Goal: Task Accomplishment & Management: Complete application form

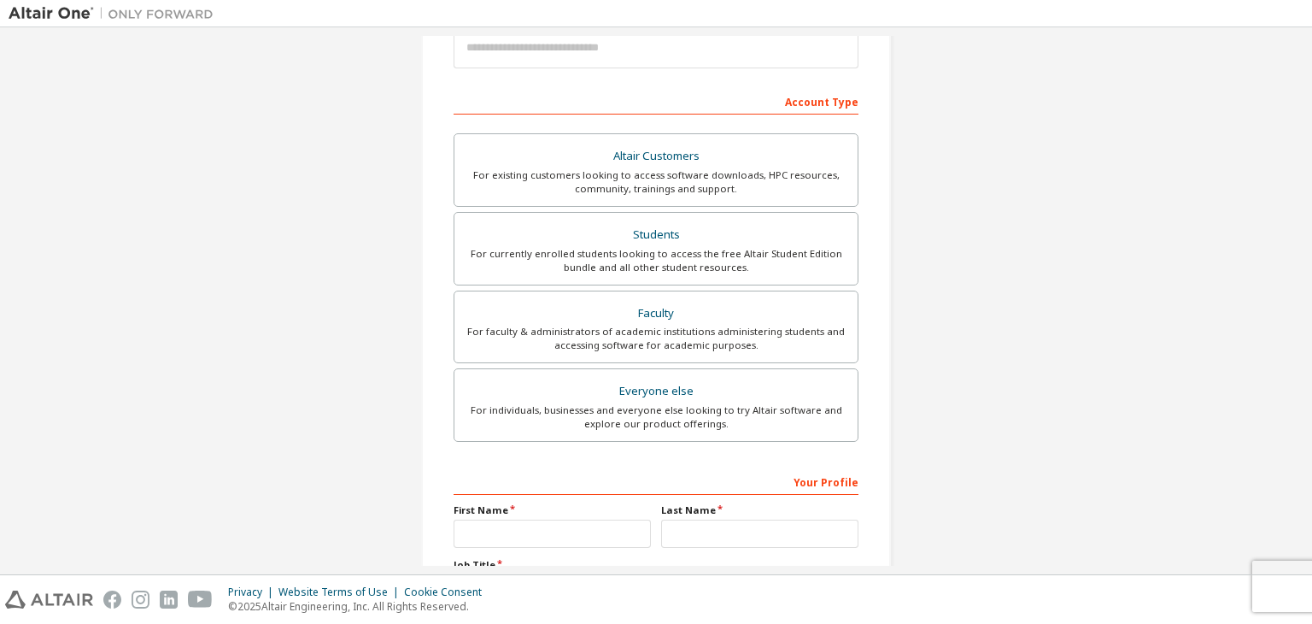
scroll to position [246, 0]
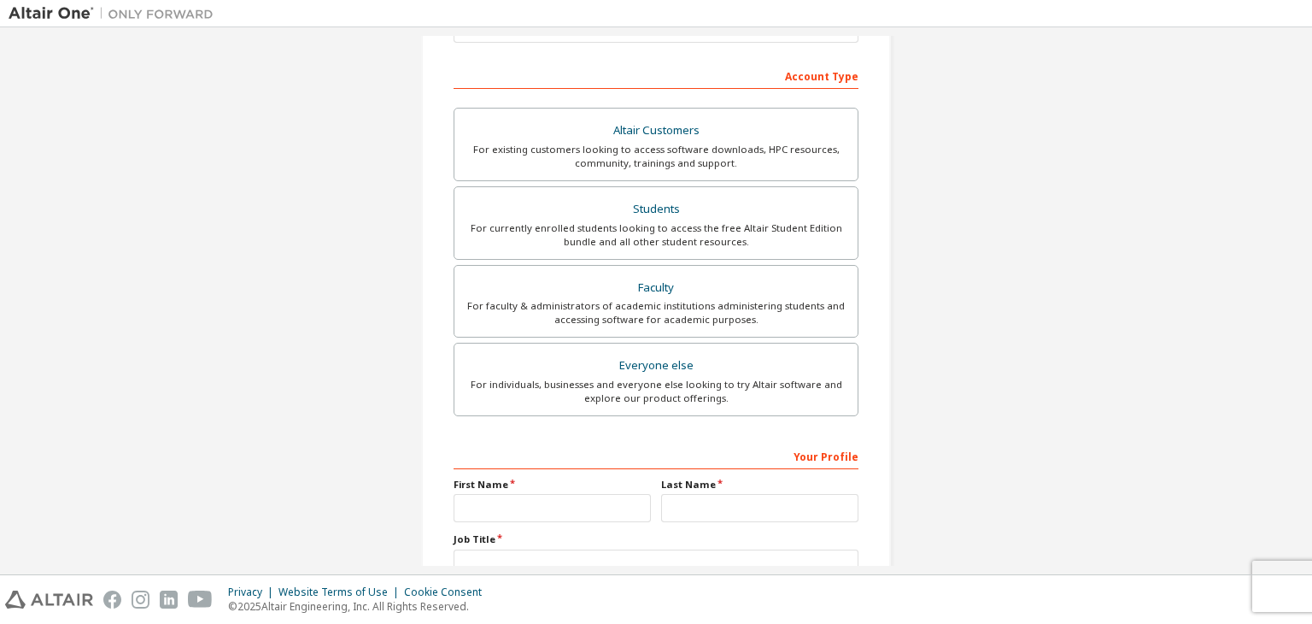
click at [560, 387] on div "For individuals, businesses and everyone else looking to try Altair software an…" at bounding box center [656, 391] width 383 height 27
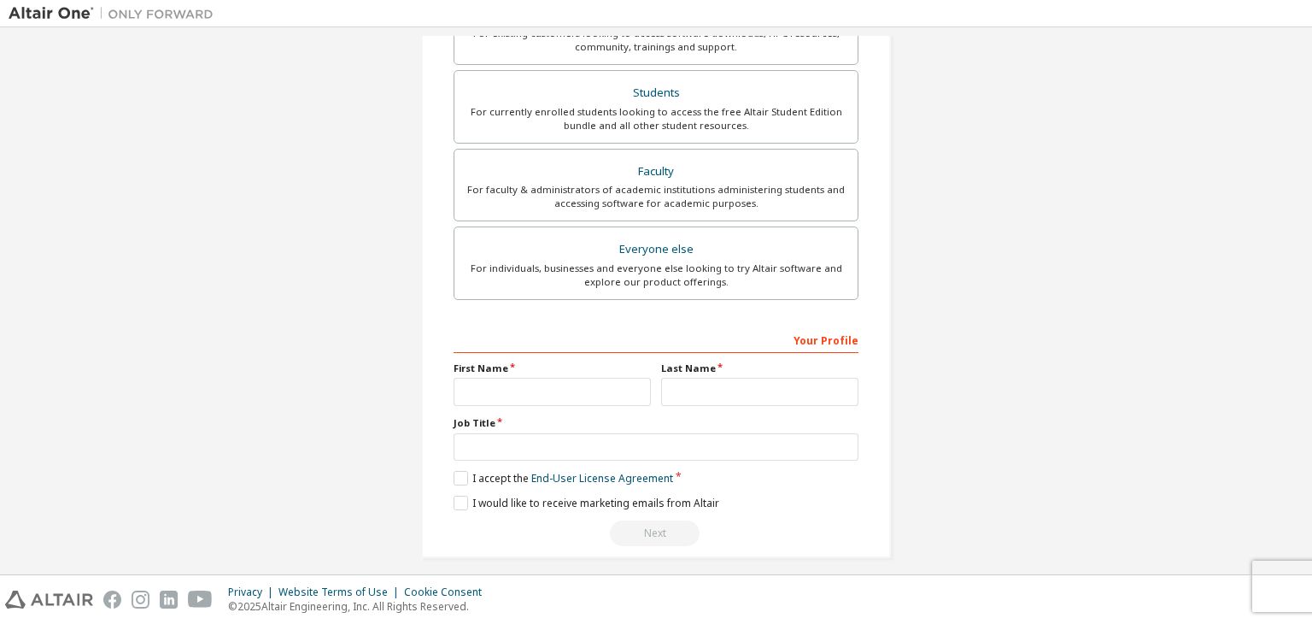
scroll to position [362, 0]
drag, startPoint x: 0, startPoint y: 0, endPoint x: 560, endPoint y: 387, distance: 681.0
click at [560, 387] on input "text" at bounding box center [552, 392] width 197 height 28
type input "******"
click at [713, 395] on input "text" at bounding box center [759, 392] width 197 height 28
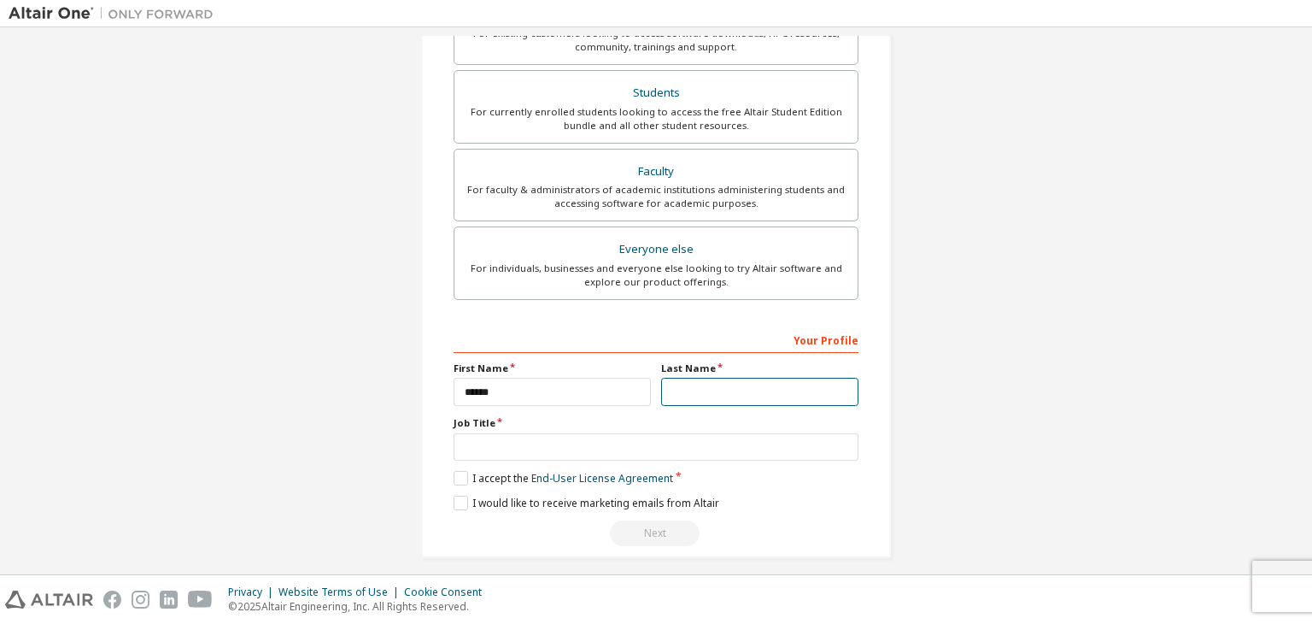
type input "*******"
click at [650, 433] on input "text" at bounding box center [656, 447] width 405 height 28
type input "*******"
click at [458, 471] on label "I accept the End-User License Agreement" at bounding box center [564, 478] width 220 height 15
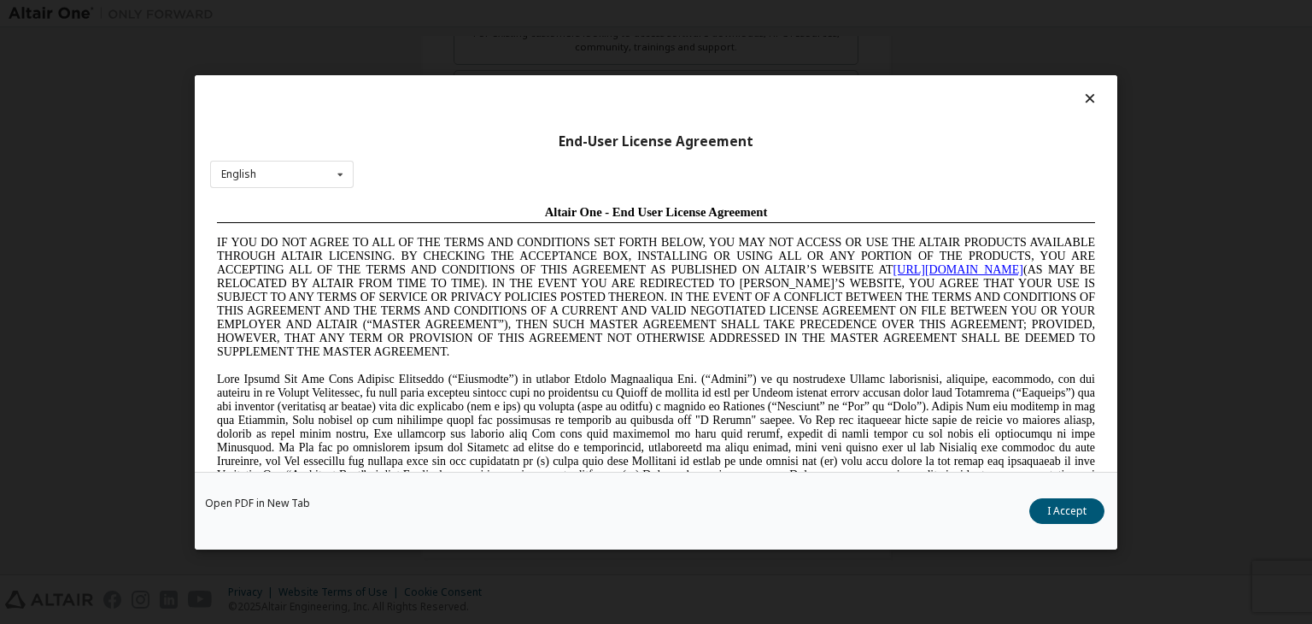
scroll to position [0, 0]
click at [1044, 506] on button "I Accept" at bounding box center [1066, 511] width 75 height 26
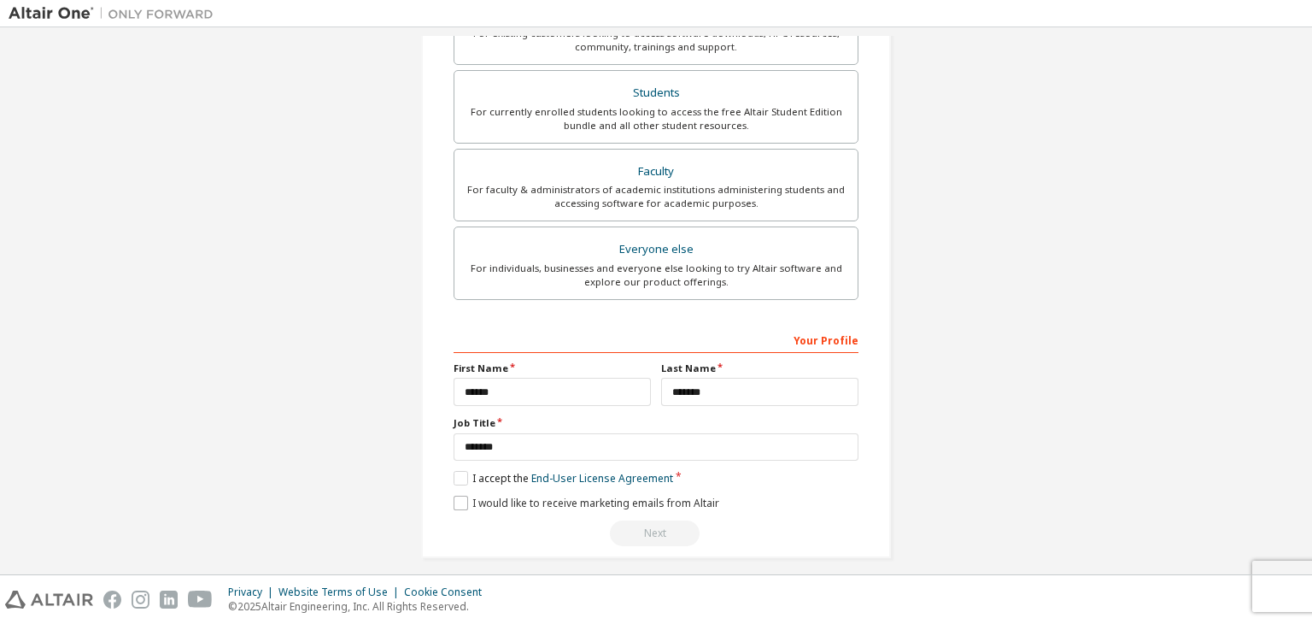
scroll to position [372, 0]
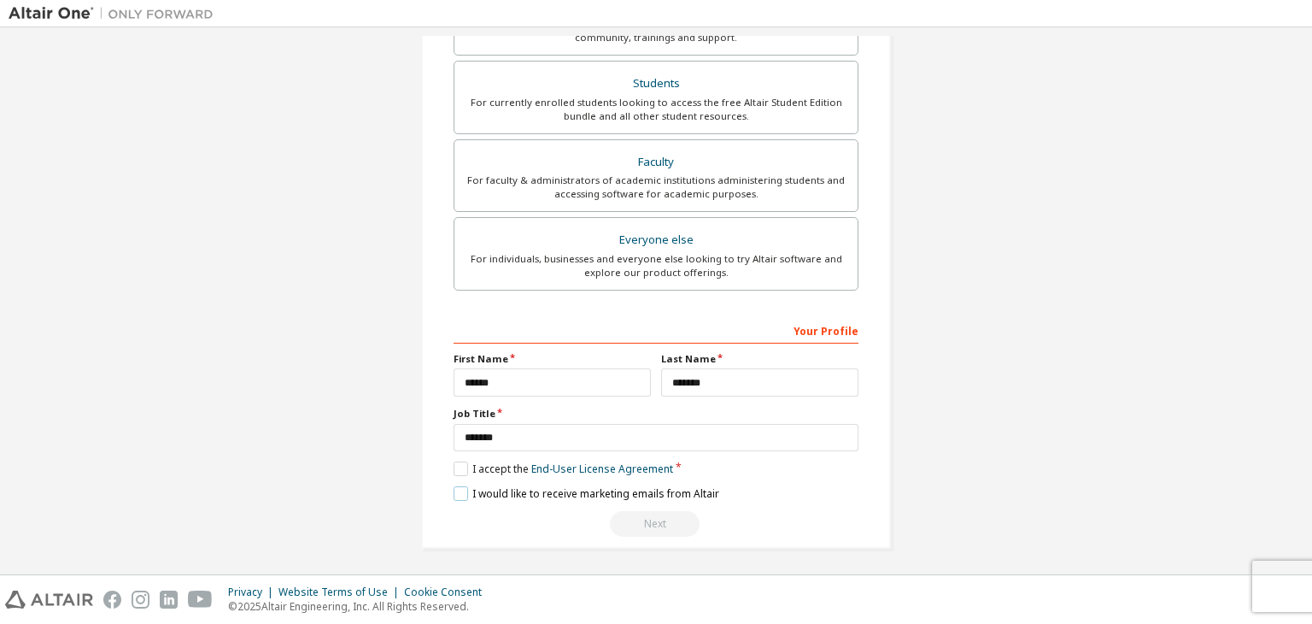
click at [454, 486] on label "I would like to receive marketing emails from Altair" at bounding box center [587, 493] width 266 height 15
click at [621, 461] on link "End-User License Agreement" at bounding box center [602, 468] width 142 height 15
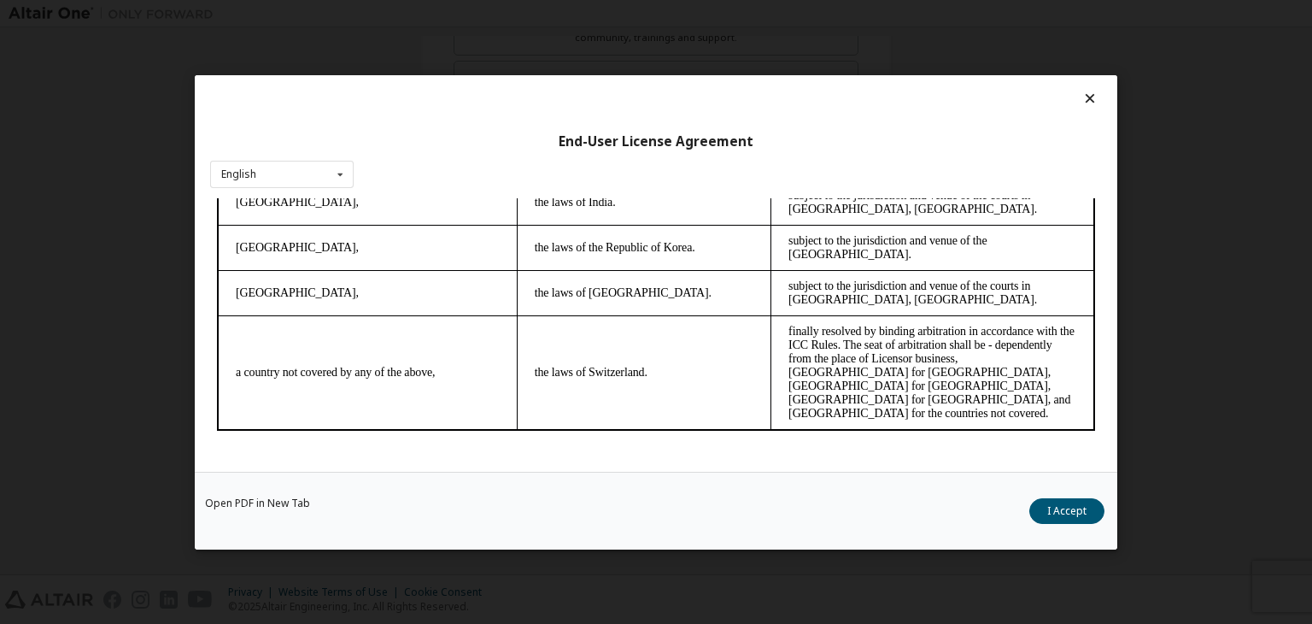
scroll to position [26, 0]
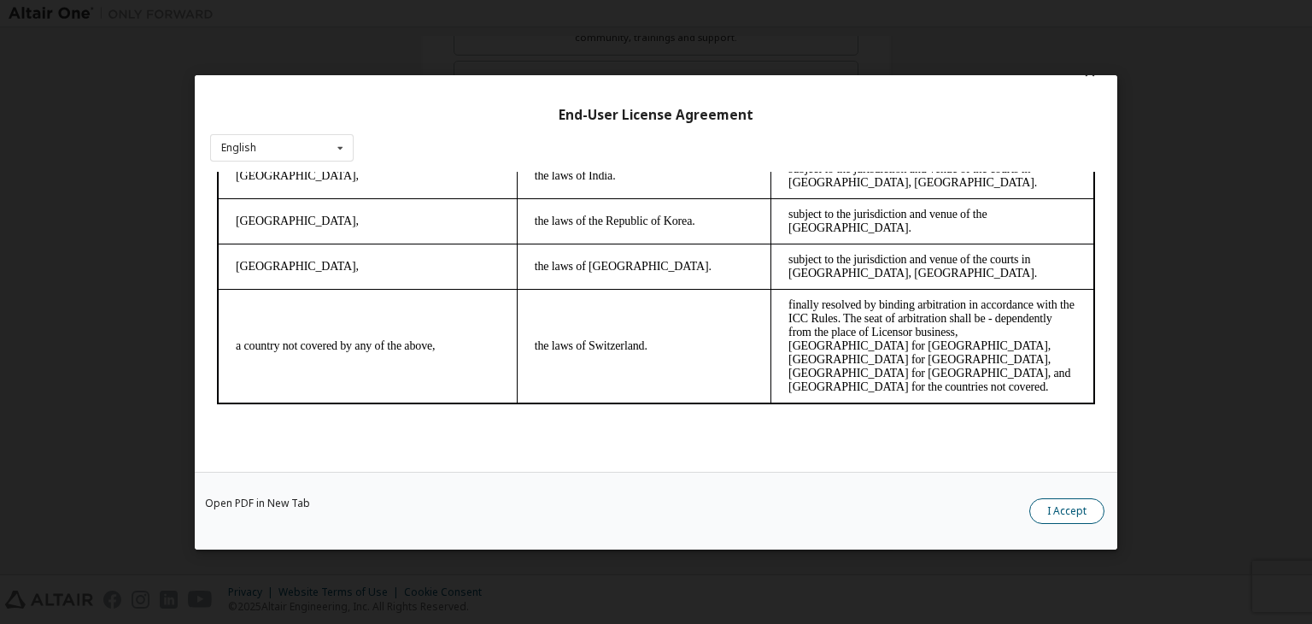
click at [1077, 501] on button "I Accept" at bounding box center [1066, 511] width 75 height 26
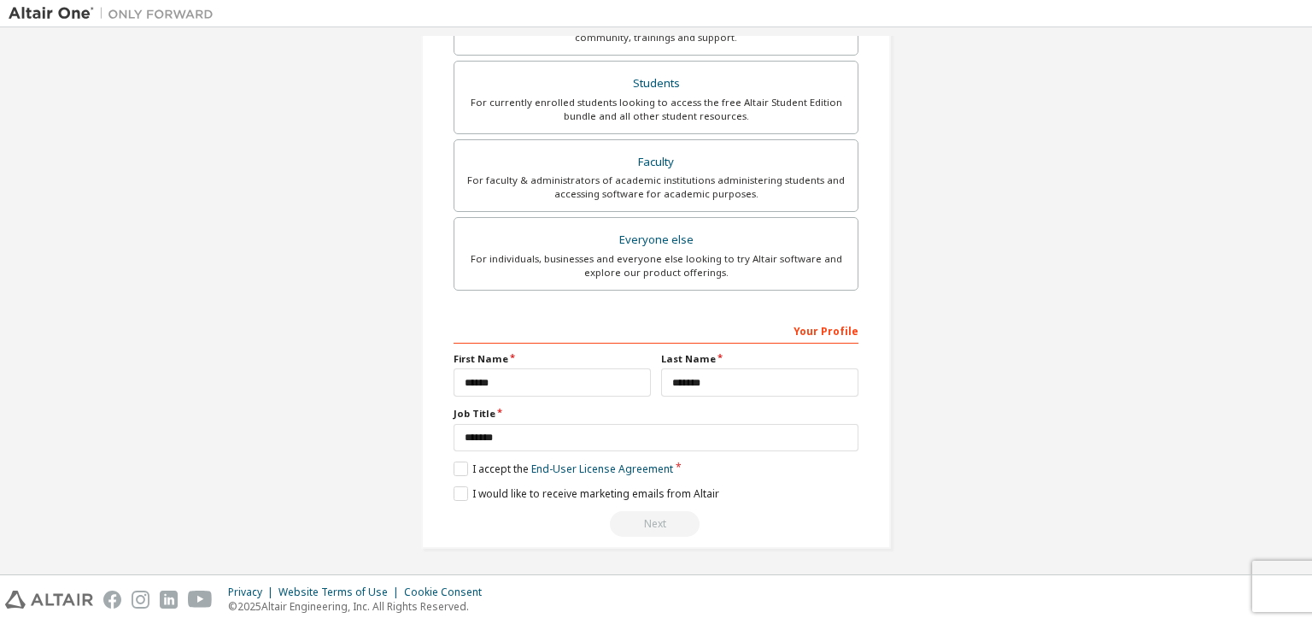
scroll to position [0, 0]
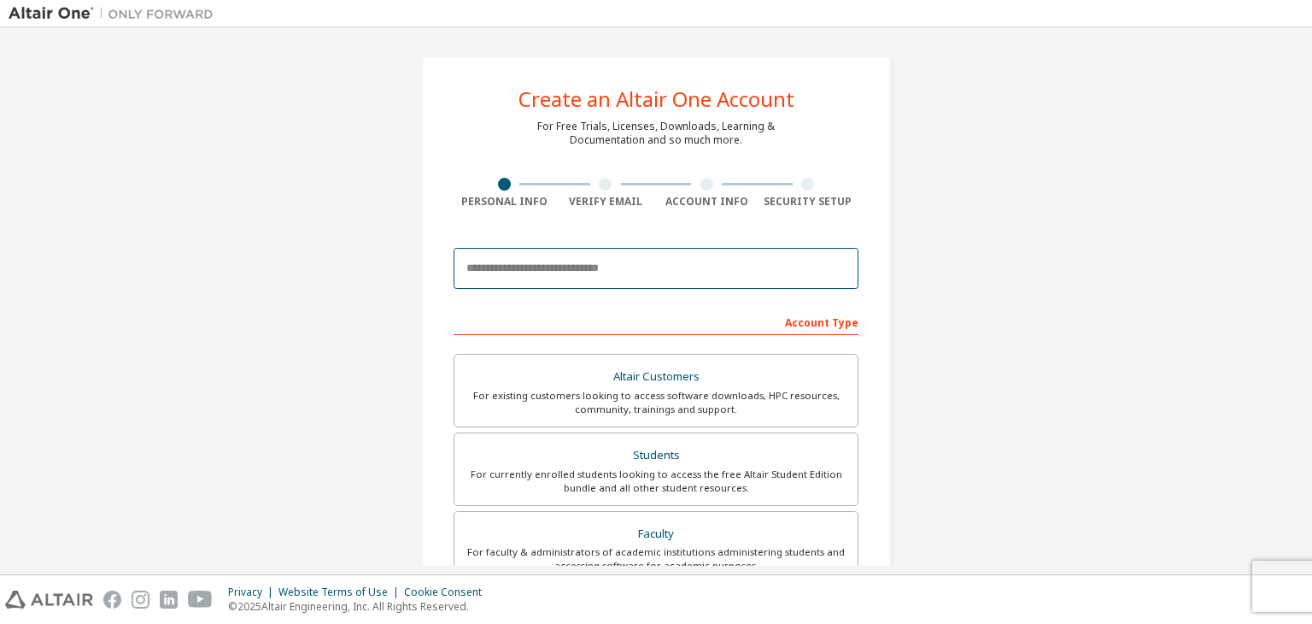
click at [641, 279] on input "email" at bounding box center [656, 268] width 405 height 41
type input "**********"
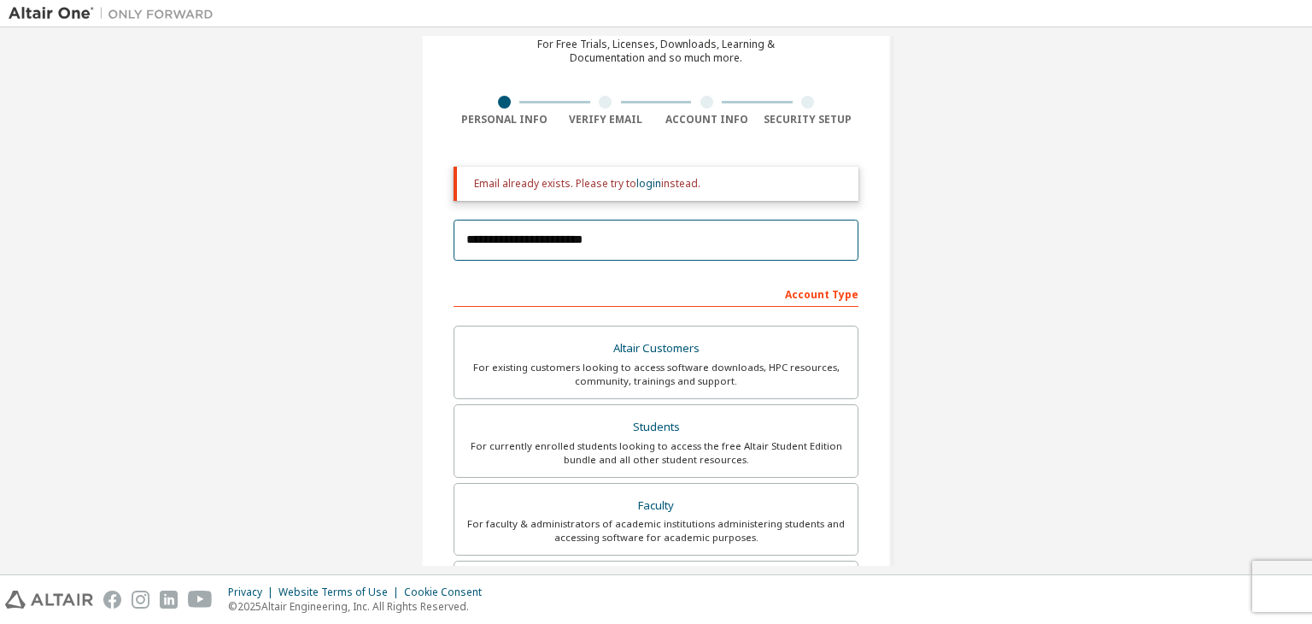
scroll to position [82, 0]
drag, startPoint x: 641, startPoint y: 230, endPoint x: 793, endPoint y: 261, distance: 154.5
click at [793, 261] on div "**********" at bounding box center [656, 240] width 405 height 58
click at [645, 181] on link "login" at bounding box center [648, 183] width 25 height 15
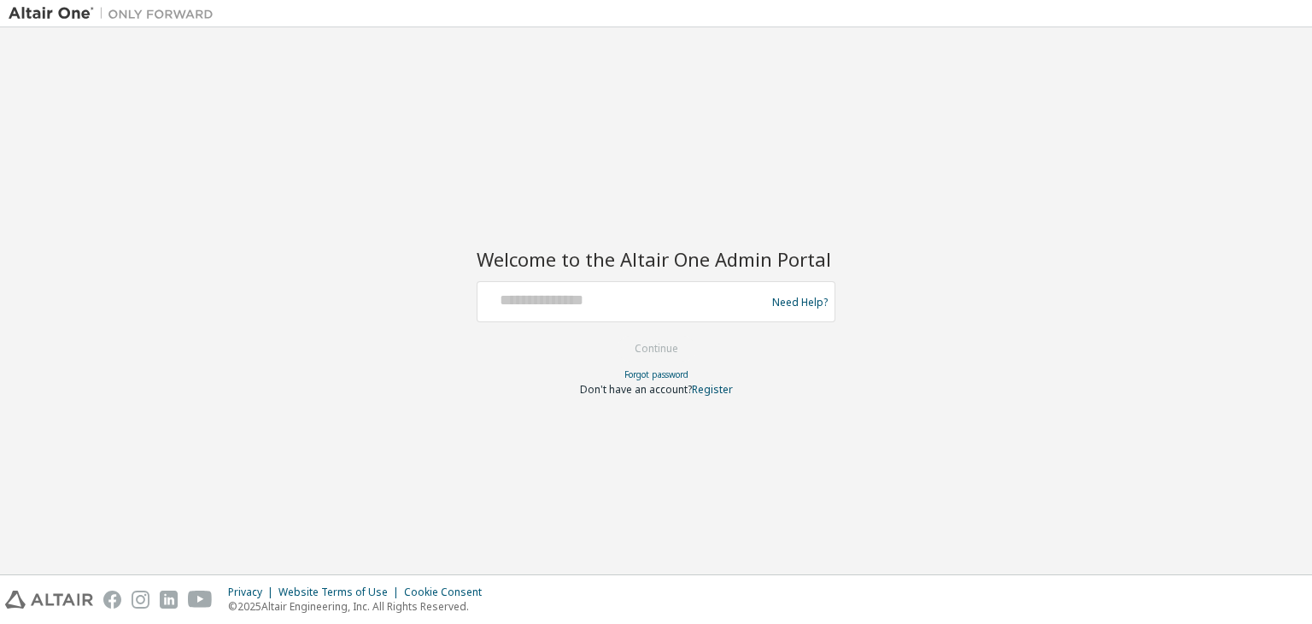
click at [618, 271] on div "Welcome to the Altair One Admin Portal Need Help? Please make sure that you pro…" at bounding box center [656, 311] width 359 height 169
click at [600, 316] on div at bounding box center [623, 301] width 279 height 32
click at [603, 300] on input "text" at bounding box center [623, 297] width 279 height 25
type input "**********"
click at [645, 350] on button "Continue" at bounding box center [656, 349] width 79 height 26
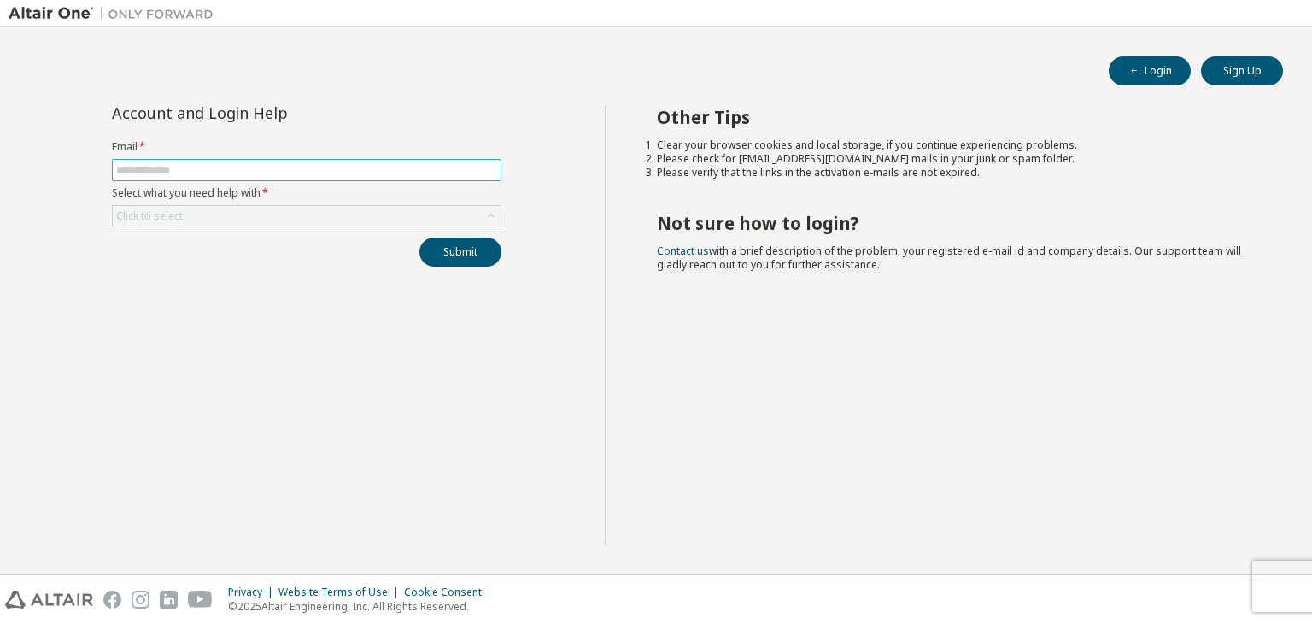
click at [285, 171] on input "text" at bounding box center [306, 170] width 381 height 14
type input "**********"
click at [270, 212] on div "Click to select" at bounding box center [307, 216] width 388 height 21
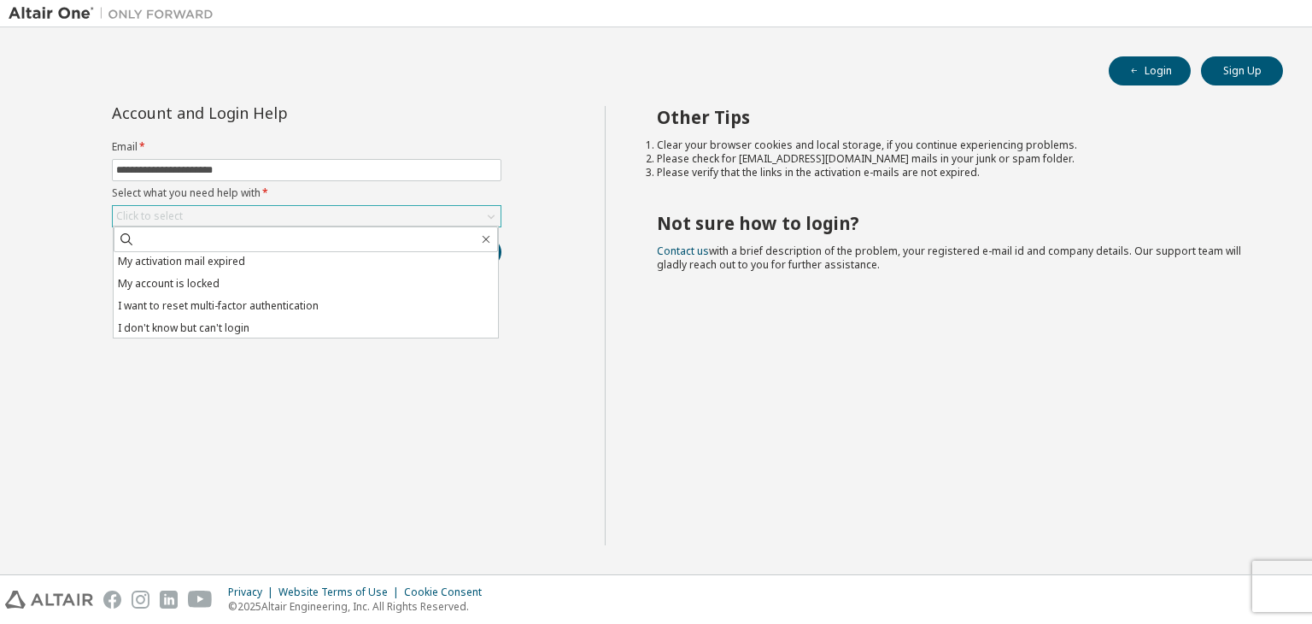
scroll to position [48, 0]
click at [223, 331] on li "I don't know but can't login" at bounding box center [306, 326] width 384 height 22
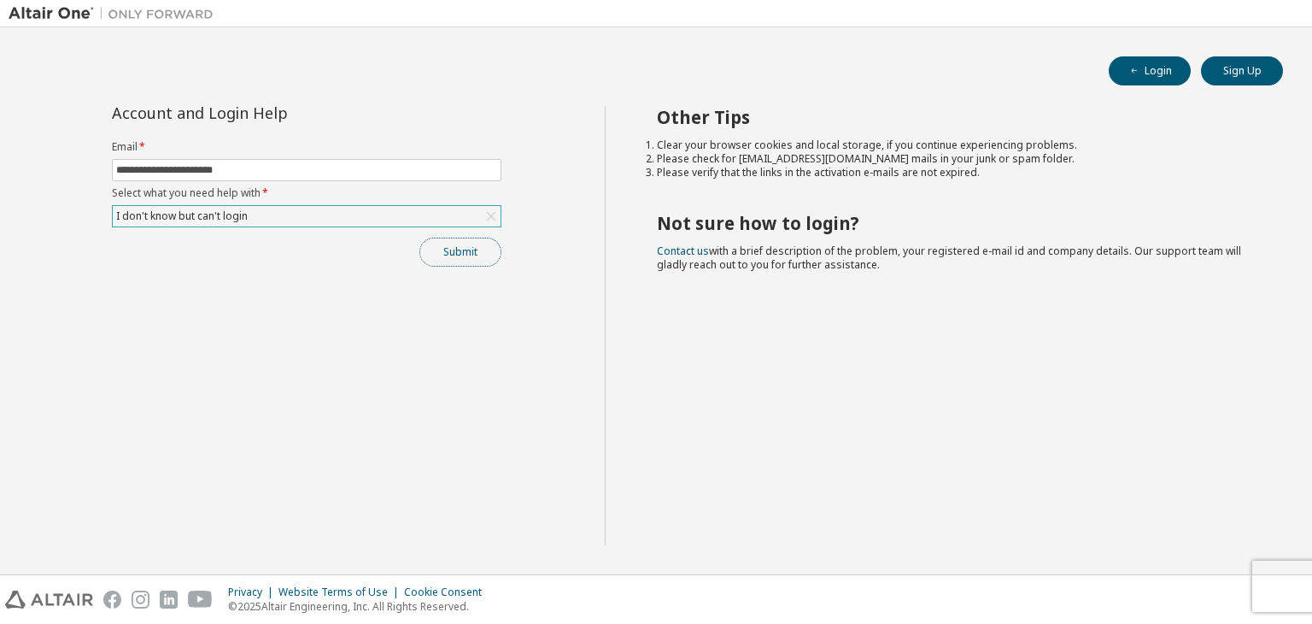
click at [466, 247] on button "Submit" at bounding box center [460, 251] width 82 height 29
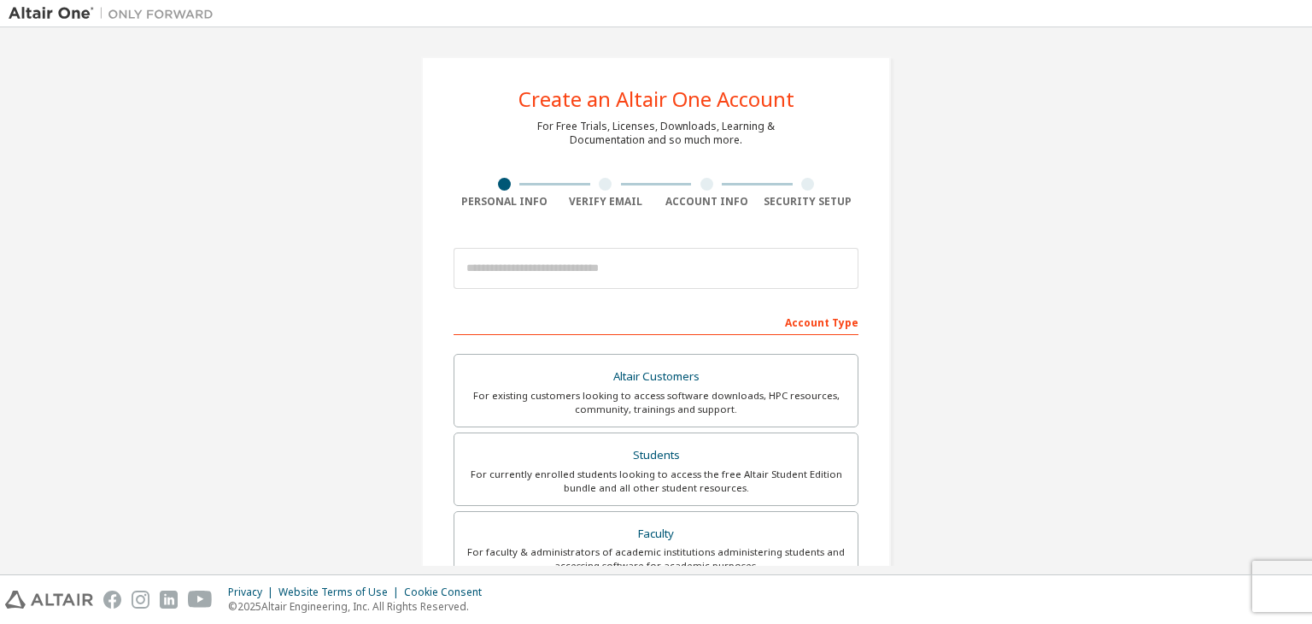
click at [308, 28] on div "Create an Altair One Account For Free Trials, Licenses, Downloads, Learning & D…" at bounding box center [656, 300] width 1312 height 547
